Goal: Transaction & Acquisition: Purchase product/service

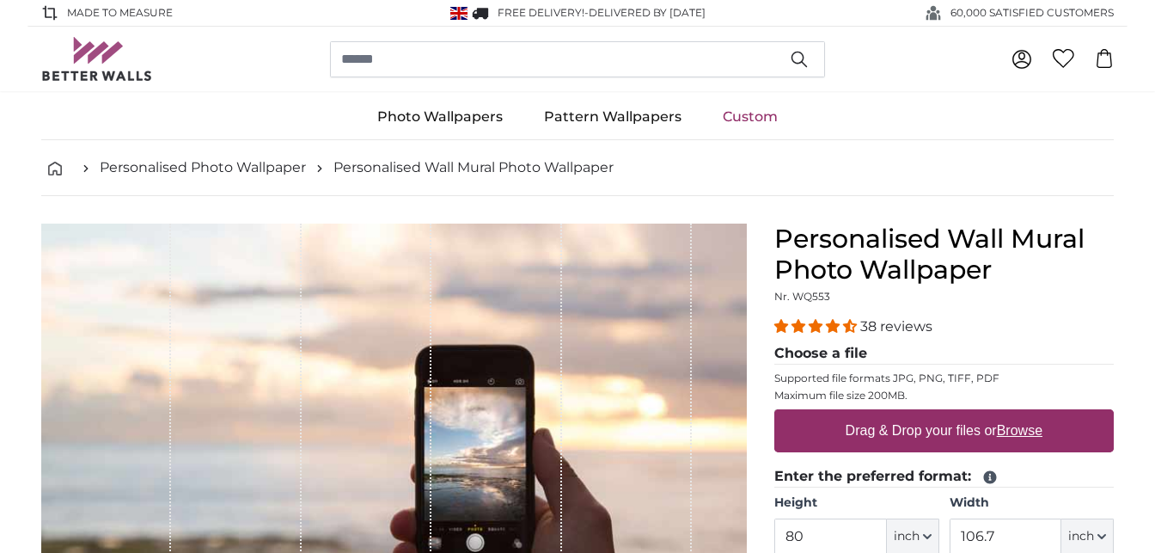
click at [744, 122] on link "Custom" at bounding box center [750, 117] width 96 height 45
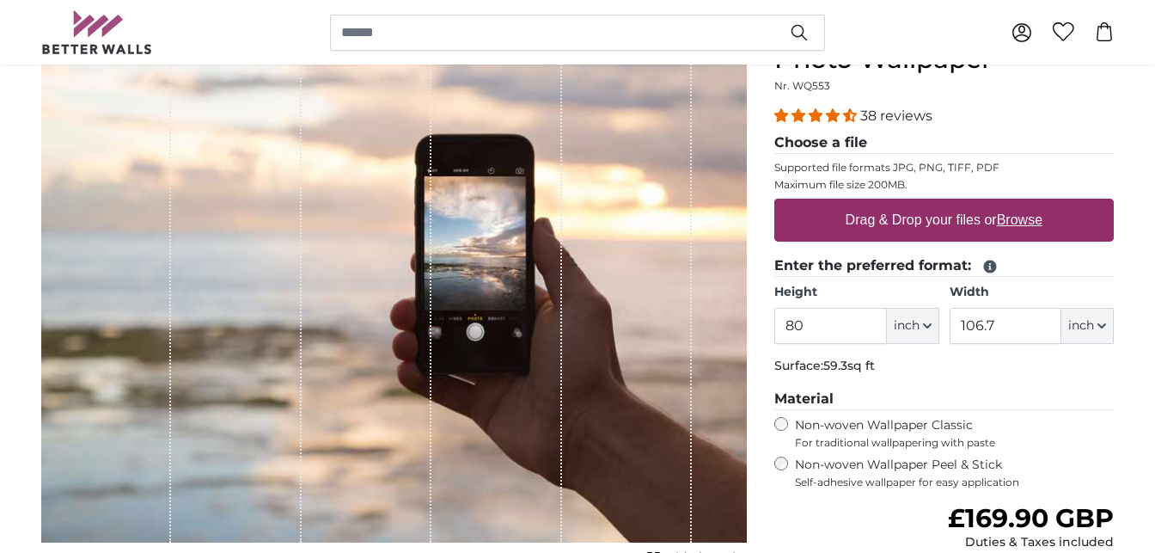
click at [841, 323] on input "80" at bounding box center [830, 326] width 112 height 36
type input "8"
click at [933, 333] on button "inch" at bounding box center [913, 326] width 52 height 36
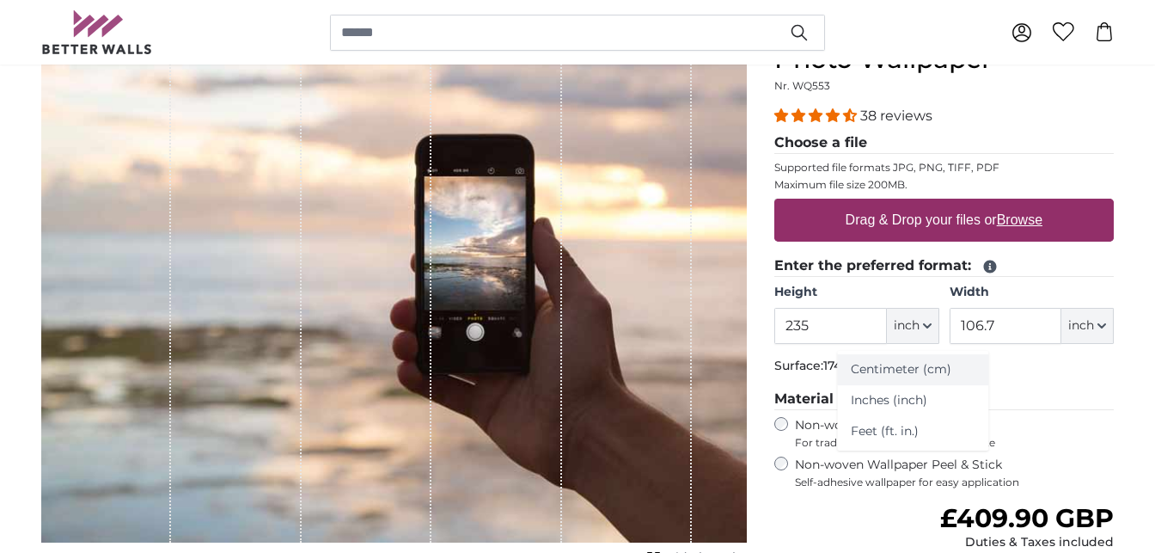
click at [922, 378] on link "Centimeter (cm)" at bounding box center [912, 369] width 151 height 31
type input "203.2"
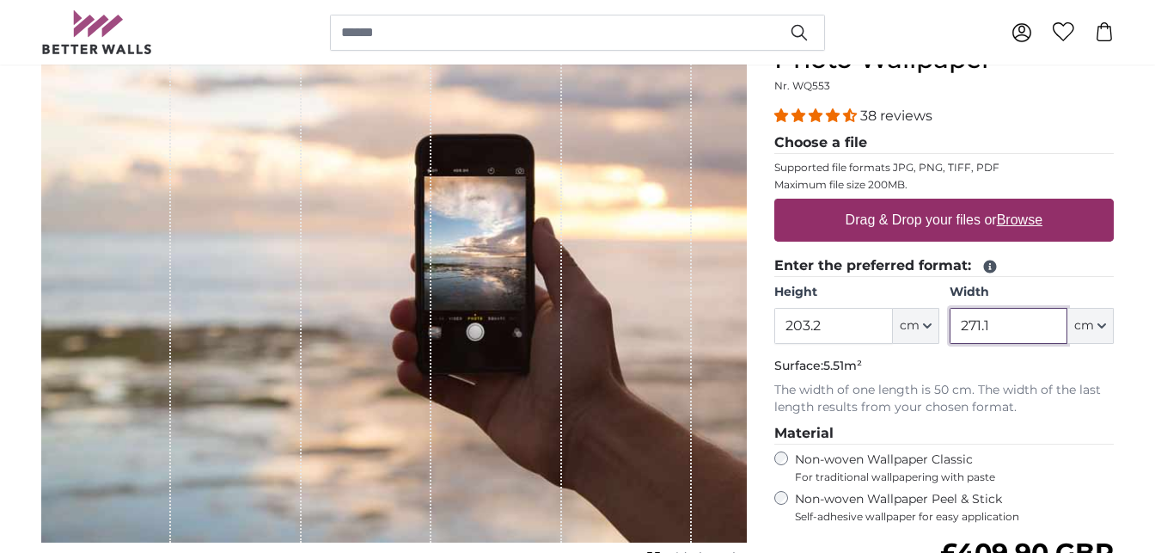
click at [1019, 327] on input "271.1" at bounding box center [1009, 326] width 118 height 36
type input "2"
type input "245"
click at [1120, 450] on div "Personalised Wall Mural Photo Wallpaper Nr. WQ553 38 reviews Choose a file Supp…" at bounding box center [944, 415] width 367 height 805
drag, startPoint x: 828, startPoint y: 331, endPoint x: 735, endPoint y: 308, distance: 95.7
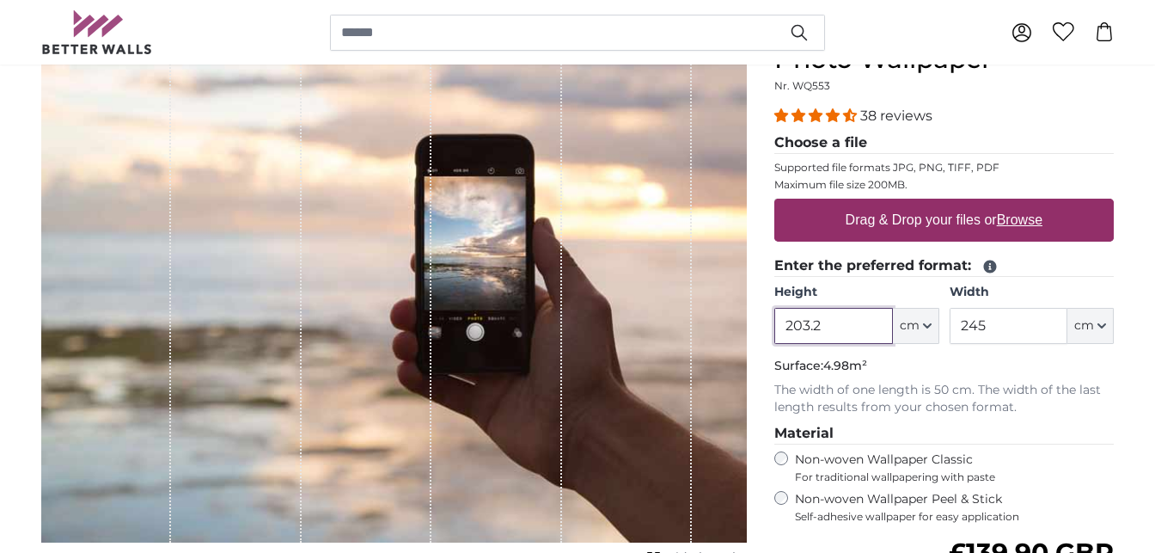
click at [774, 308] on input "203.2" at bounding box center [833, 326] width 118 height 36
type input "235"
click at [1128, 502] on div "Personalised Wall Mural Photo Wallpaper Nr. WQ553 38 reviews Choose a file Supp…" at bounding box center [944, 415] width 367 height 805
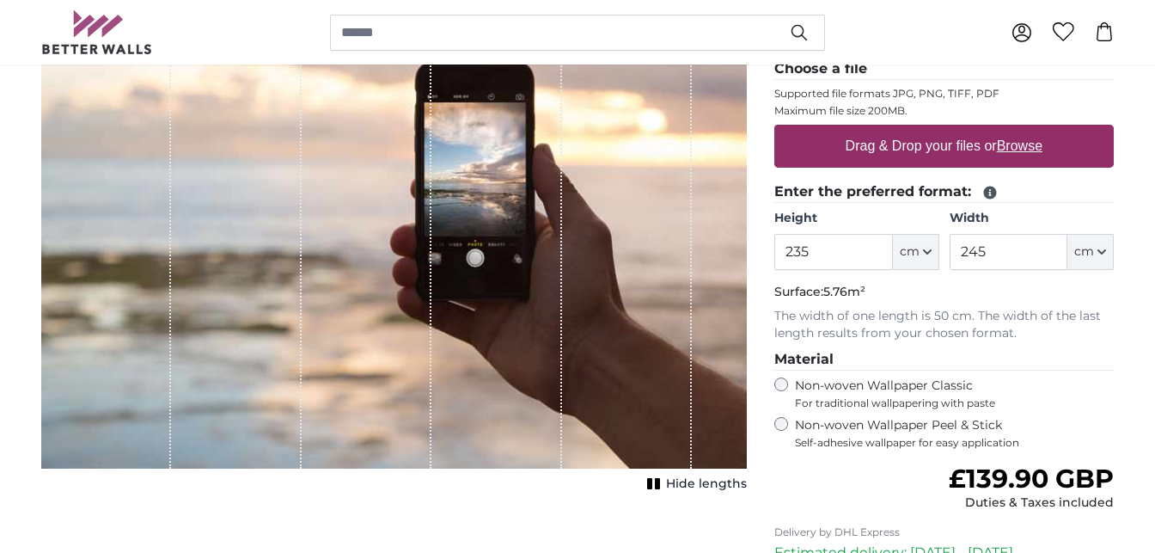
scroll to position [211, 0]
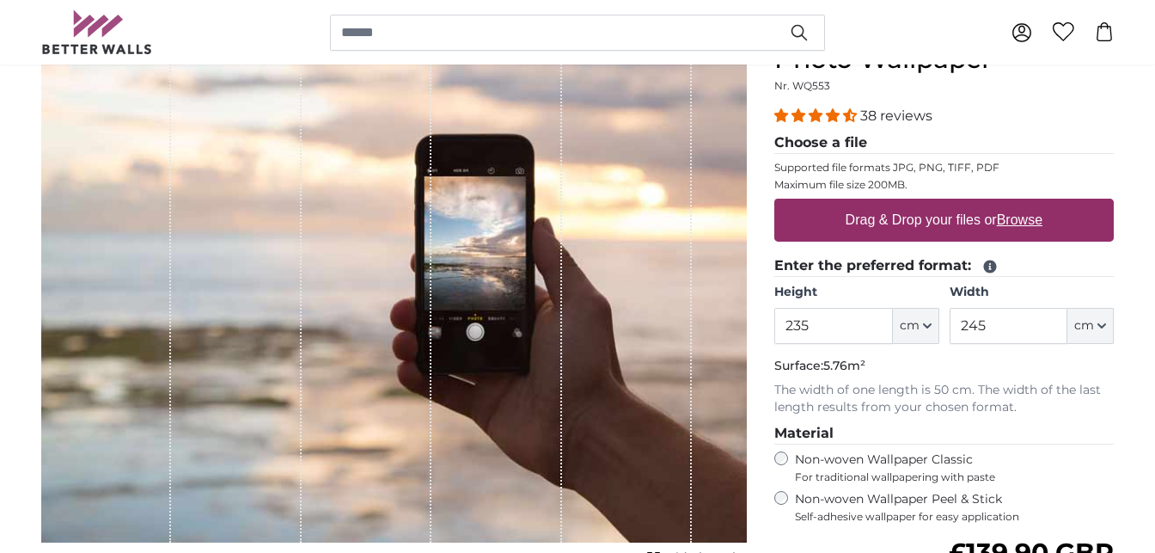
click at [1037, 282] on fieldset "Enter the preferred format: Height 235 ft cm Centimeter (cm) Inches (inch) Feet…" at bounding box center [944, 335] width 340 height 161
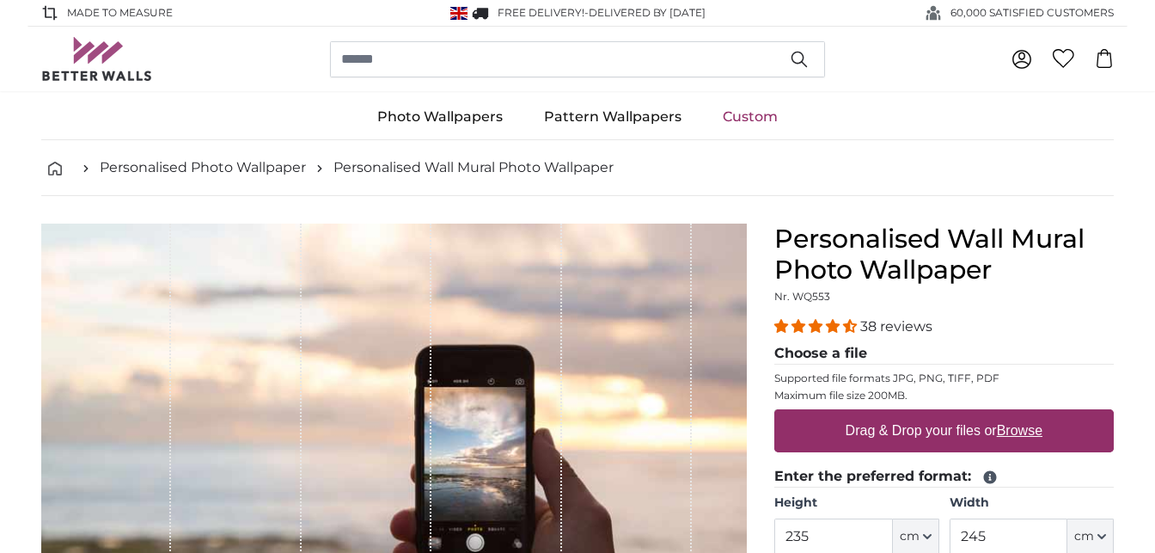
click at [933, 430] on label "Drag & Drop your files or Browse" at bounding box center [944, 430] width 211 height 34
click at [933, 414] on input "Drag & Drop your files or Browse" at bounding box center [944, 411] width 340 height 5
click at [902, 431] on label "Drag & Drop your files or Browse" at bounding box center [944, 430] width 211 height 34
click at [902, 414] on input "Drag & Drop your files or Browse" at bounding box center [944, 411] width 340 height 5
click at [1110, 129] on ul "Photo Wallpapers Nature Forest Waterfall Beach Mountains Sea Stones Landscape T…" at bounding box center [577, 118] width 1073 height 46
